Goal: Task Accomplishment & Management: Manage account settings

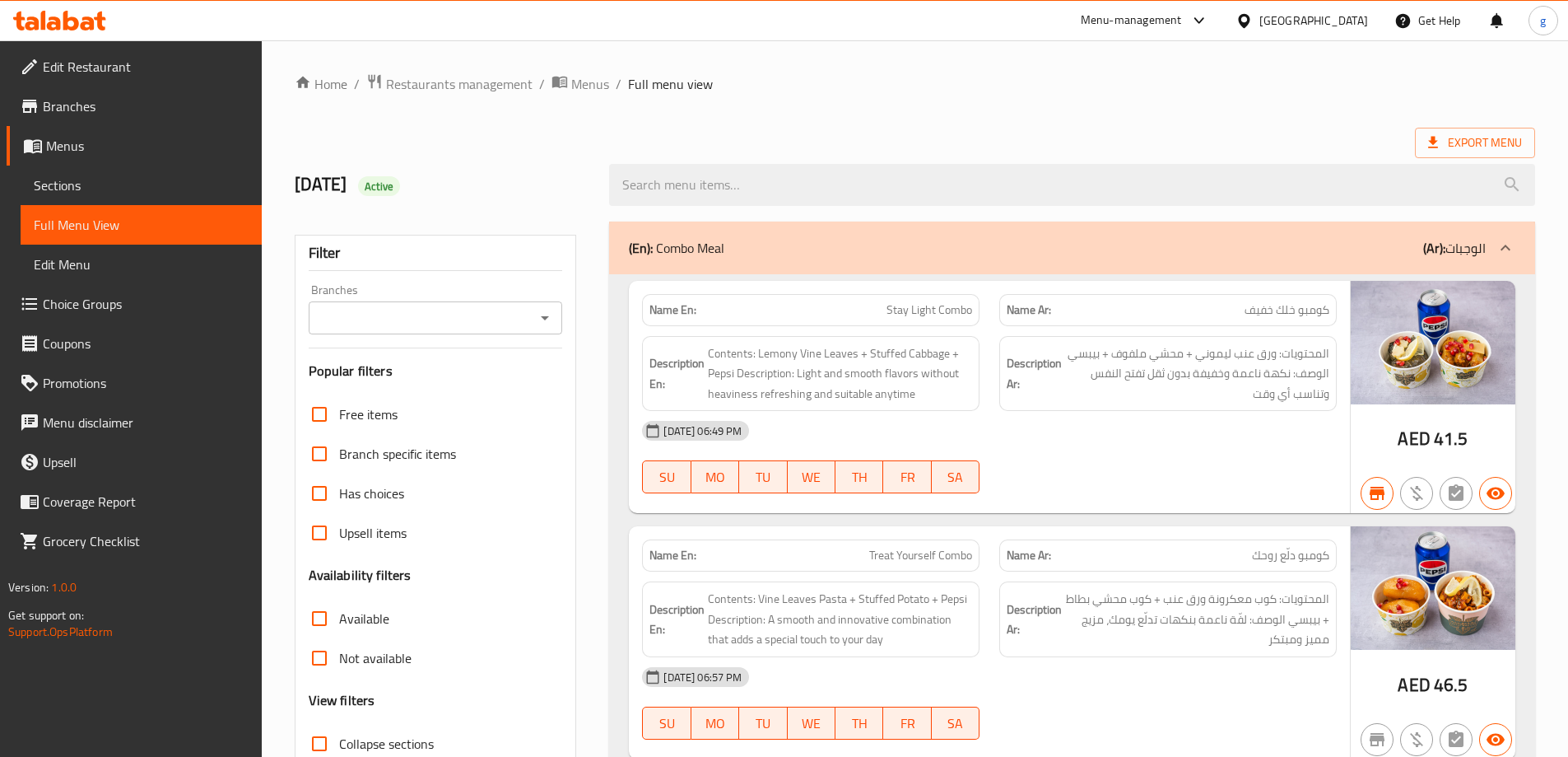
click at [124, 54] on link "Edit Restaurant" at bounding box center [134, 66] width 255 height 39
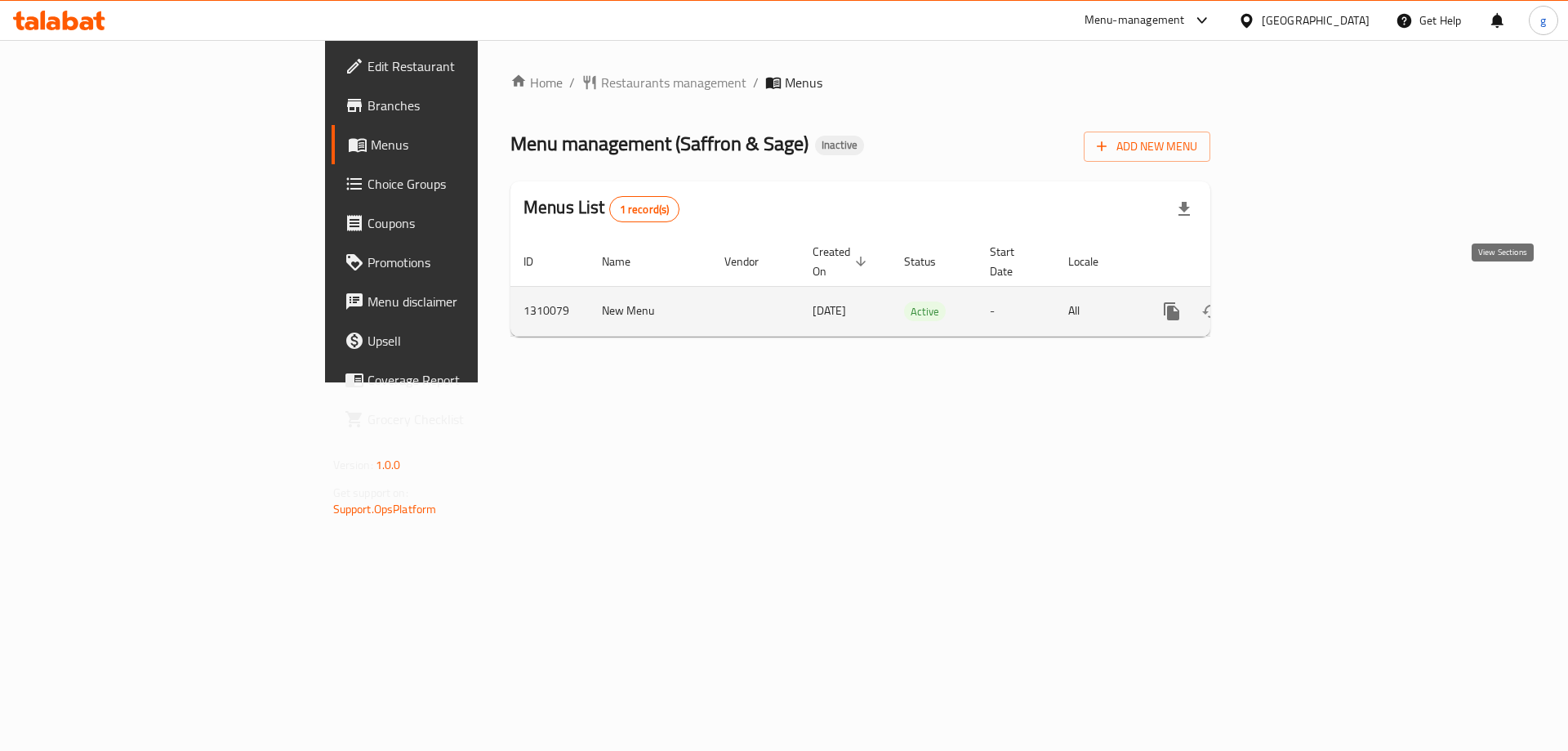
click at [1309, 291] on link "enhanced table" at bounding box center [1289, 310] width 39 height 39
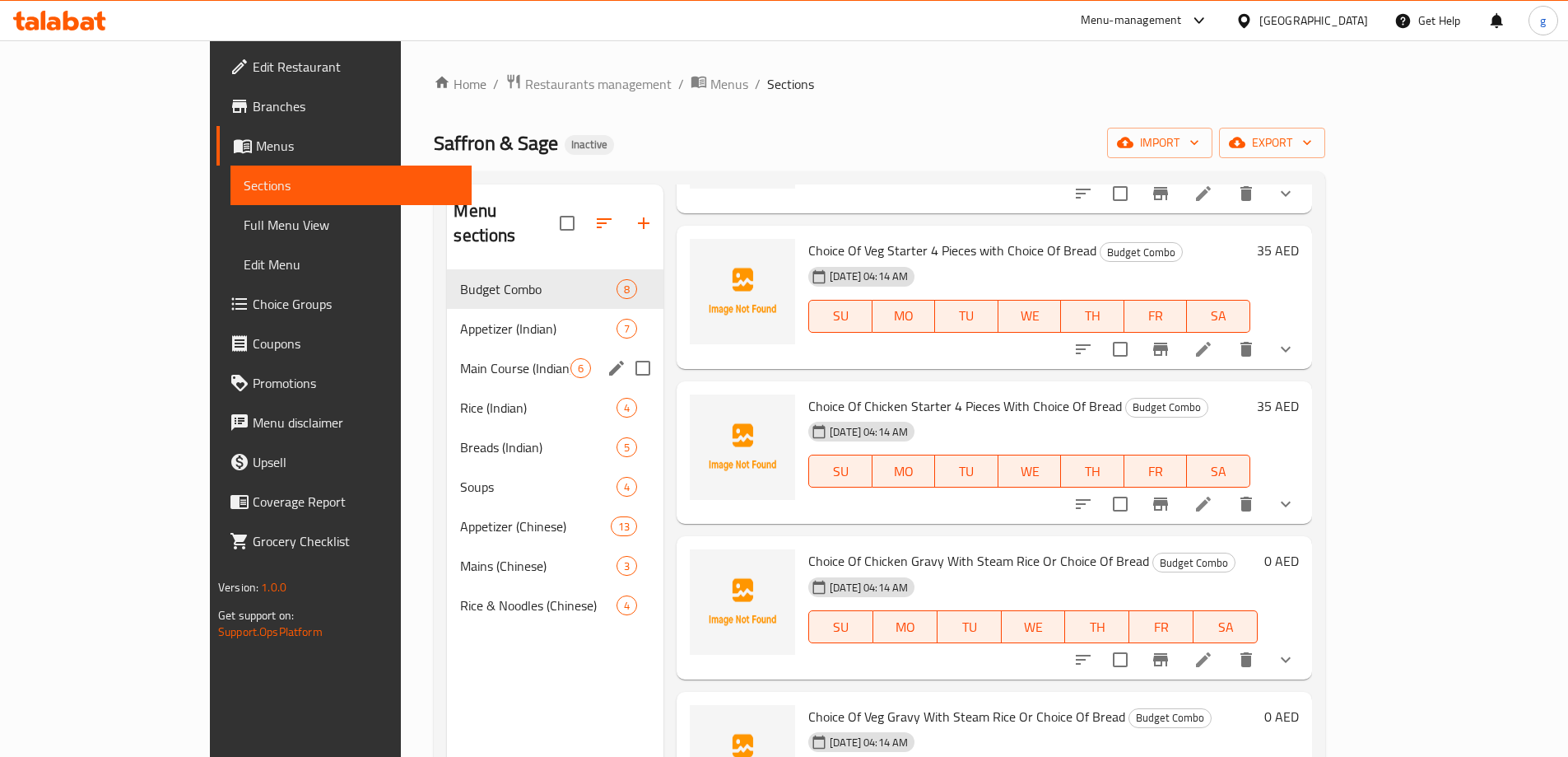
scroll to position [329, 0]
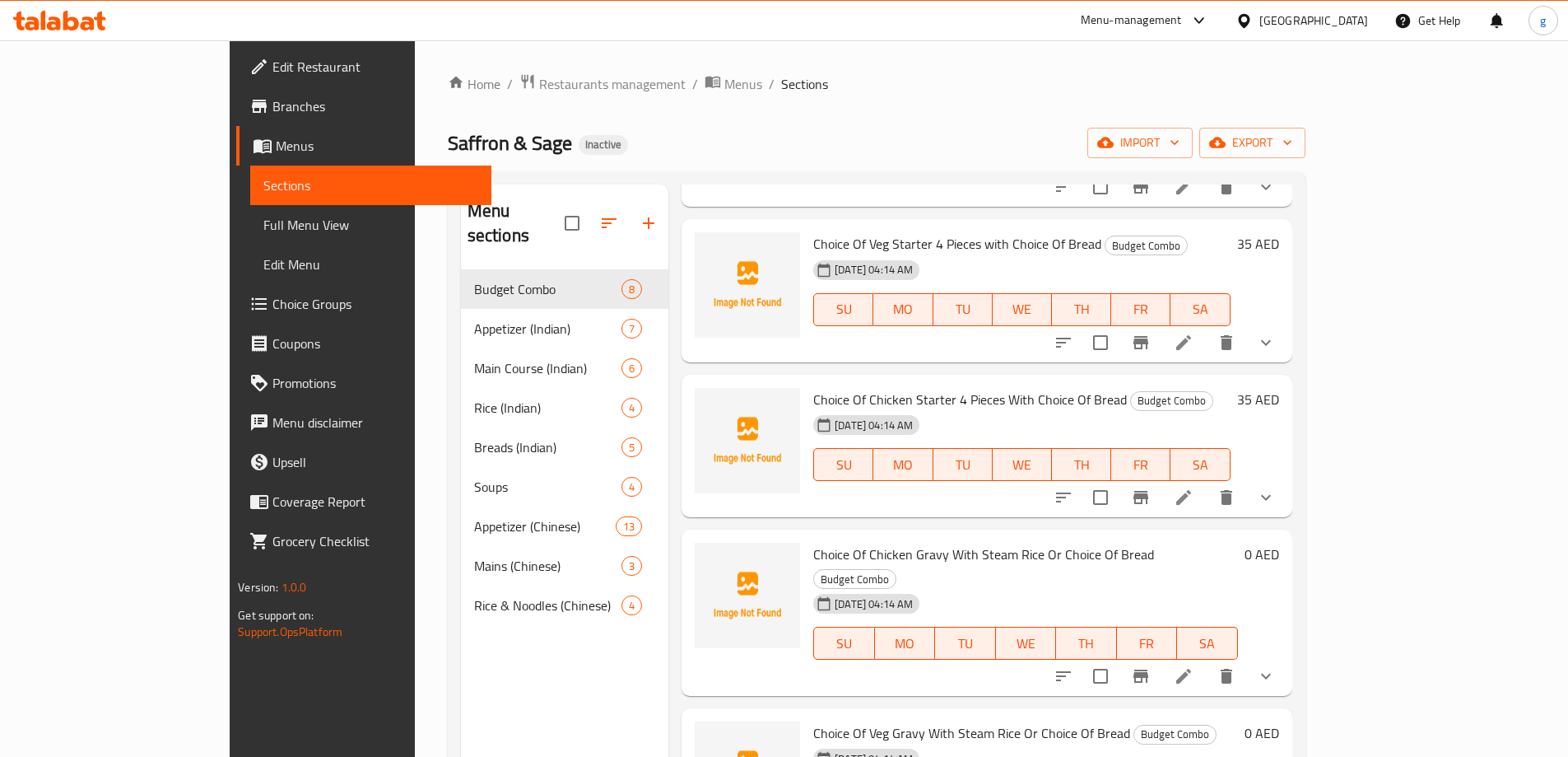
click at [272, 299] on span "Choice Groups" at bounding box center [375, 303] width 206 height 20
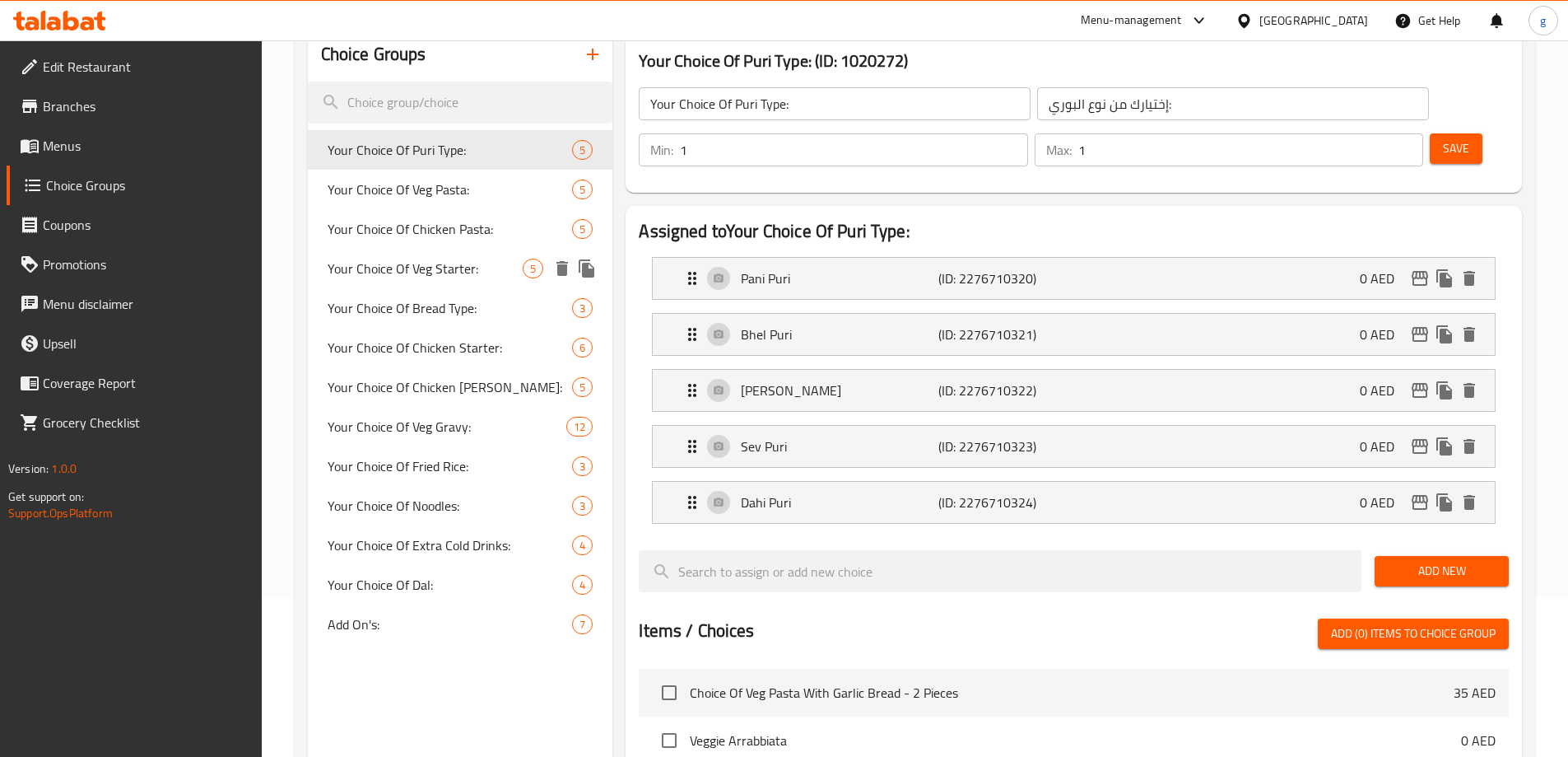
scroll to position [329, 0]
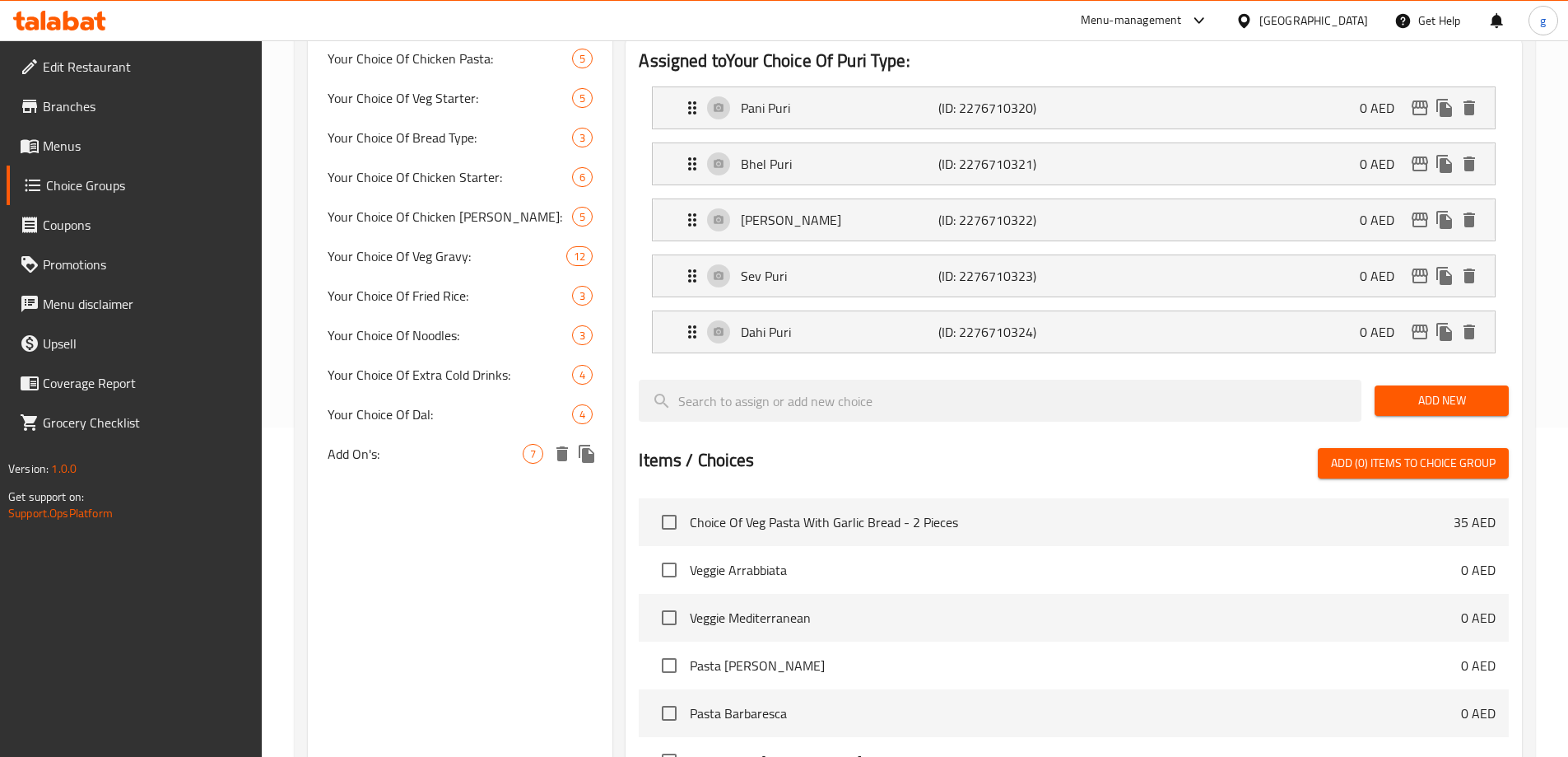
click at [383, 445] on span "Add On's:" at bounding box center [426, 454] width 196 height 20
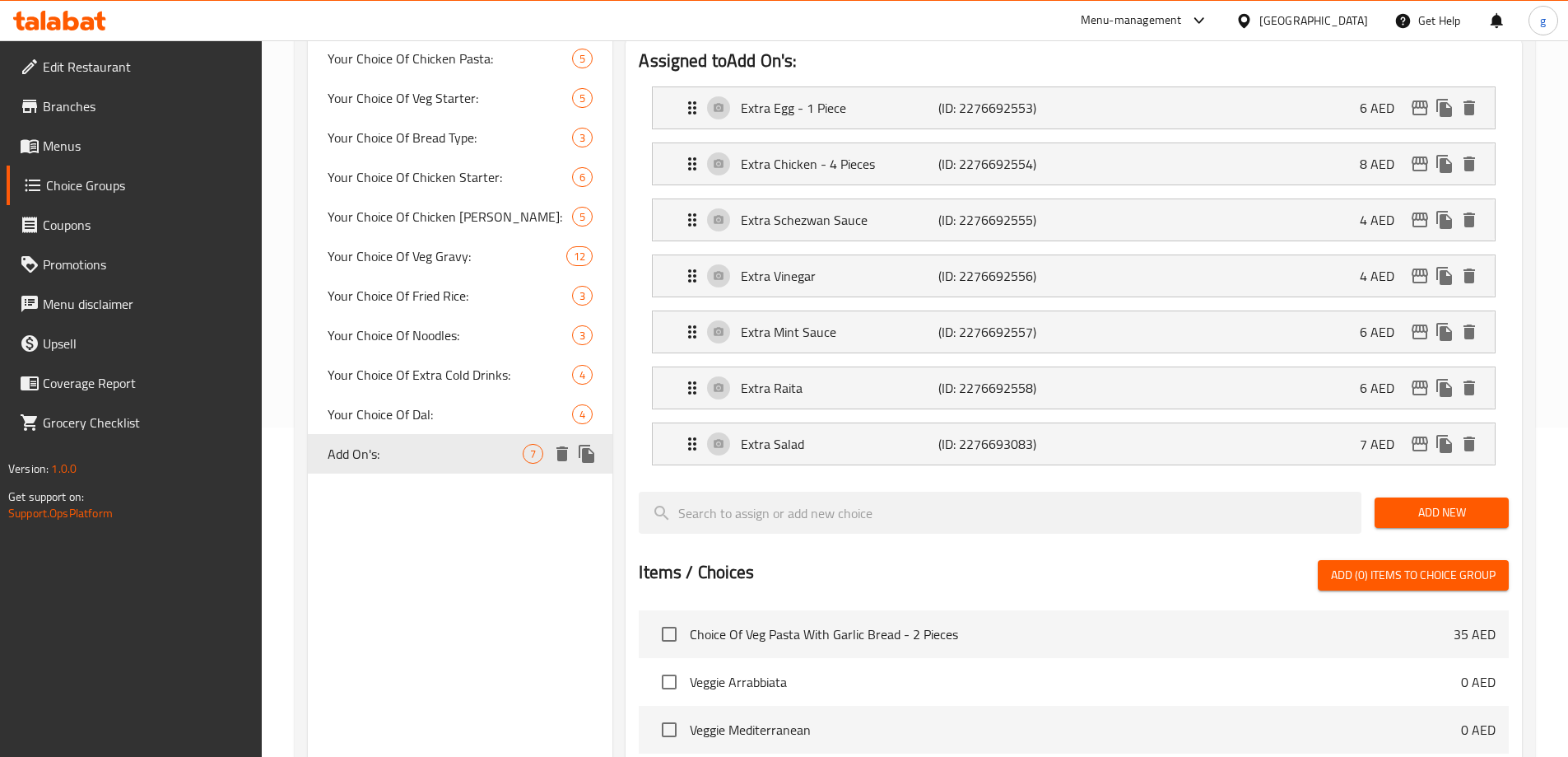
type input "Add On's:"
type input "الإضافات:"
type input "0"
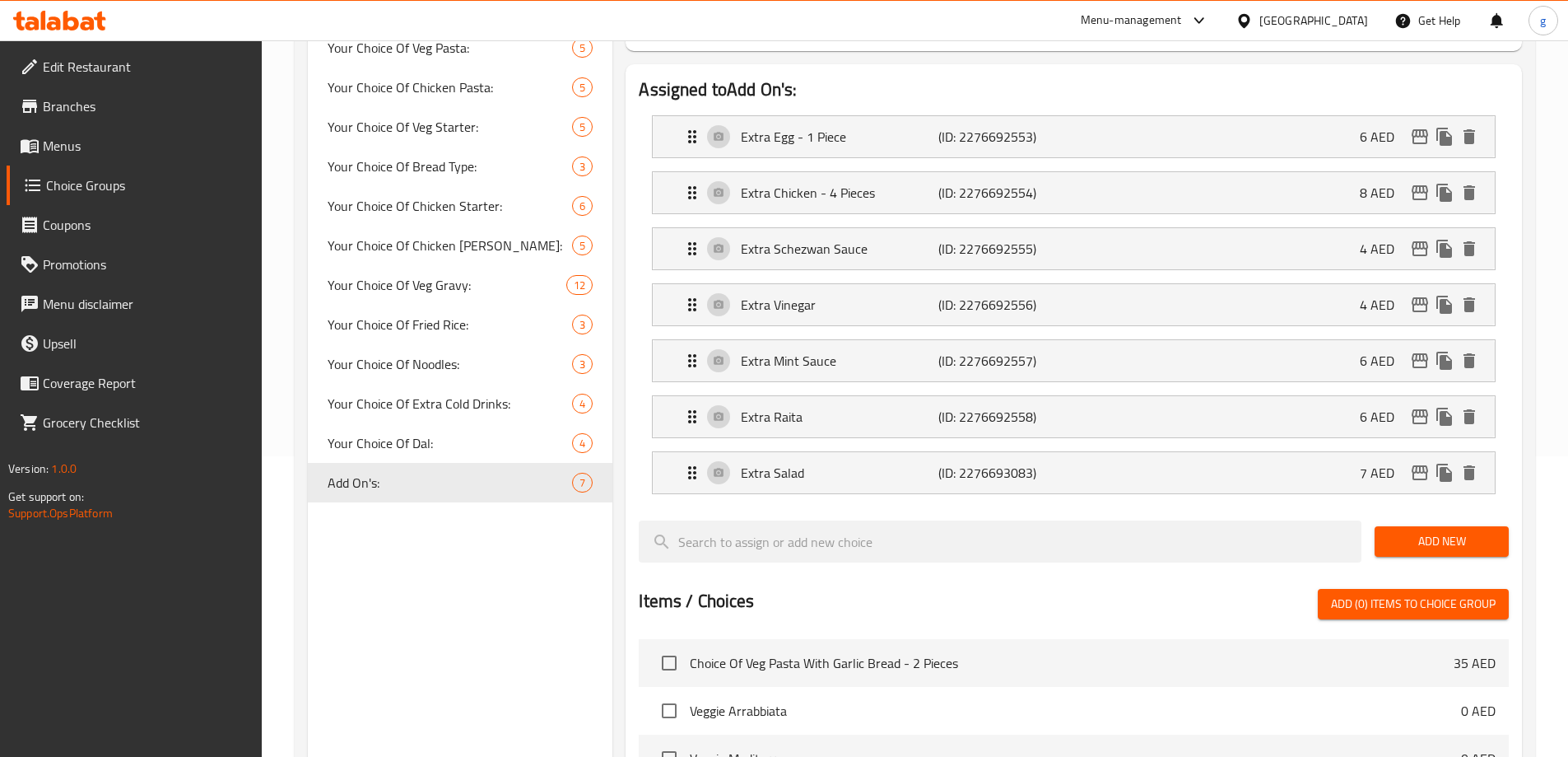
scroll to position [83, 0]
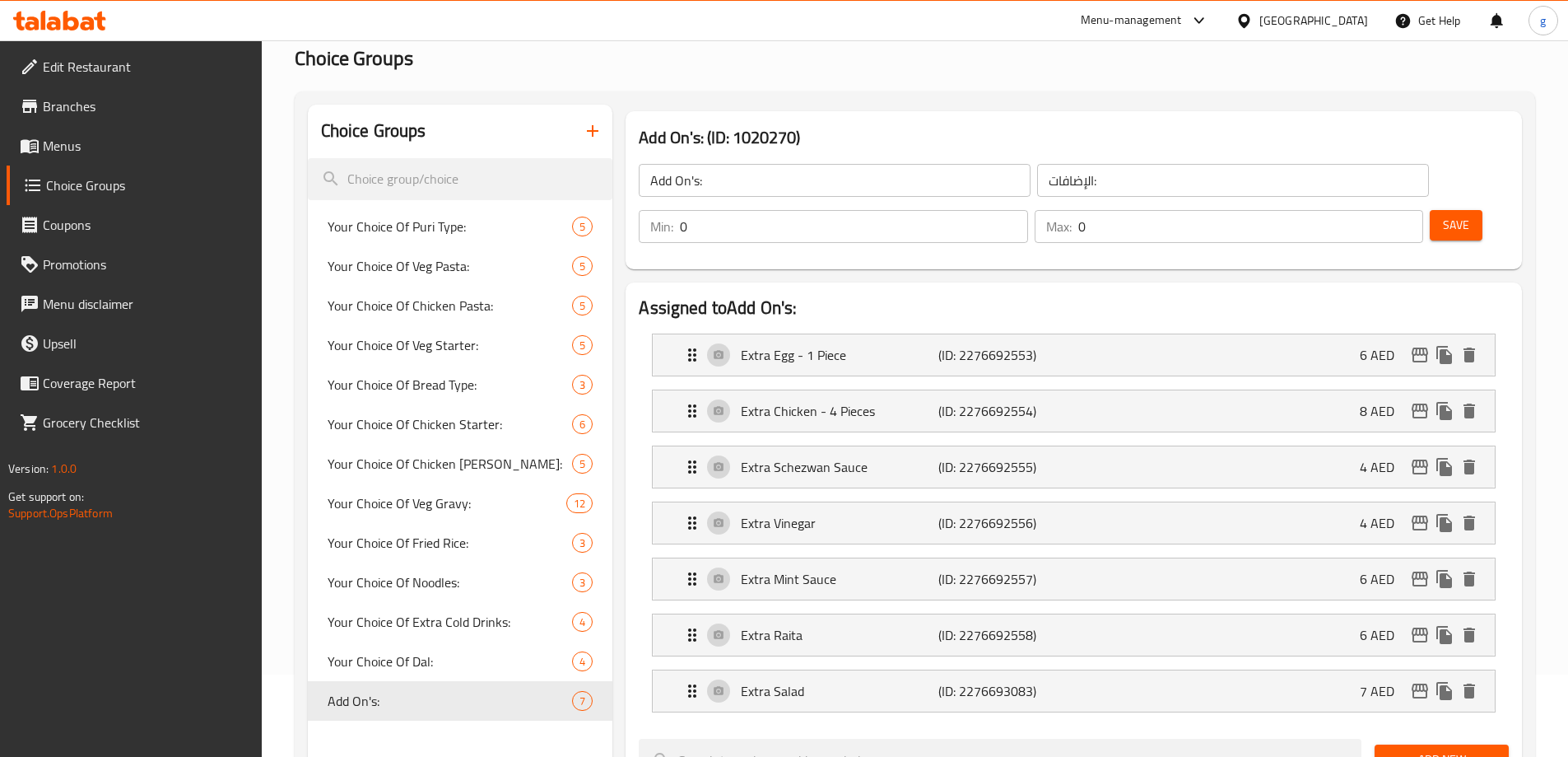
click at [73, 136] on span "Menus" at bounding box center [146, 146] width 206 height 20
